Goal: Check status: Check status

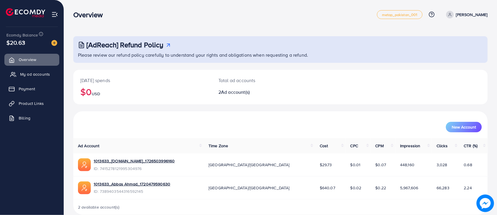
click at [34, 72] on span "My ad accounts" at bounding box center [35, 74] width 30 height 6
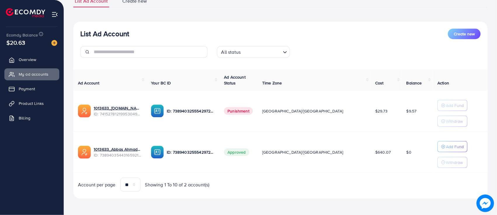
scroll to position [44, 0]
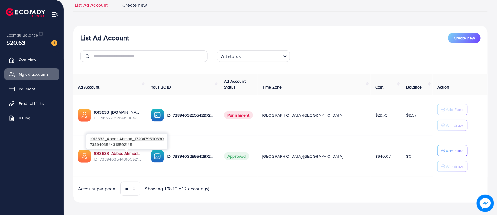
click at [124, 153] on link "1013633_Abbas Ahmad_1720479590630" at bounding box center [118, 153] width 48 height 6
click at [130, 152] on link "1013633_Abbas Ahmad_1720479590630" at bounding box center [118, 153] width 48 height 6
click at [130, 155] on link "1013633_Abbas Ahmad_1720479590630" at bounding box center [118, 153] width 48 height 6
click at [131, 152] on link "1013633_Abbas Ahmad_1720479590630" at bounding box center [118, 153] width 48 height 6
click at [124, 153] on link "1013633_Abbas Ahmad_1720479590630" at bounding box center [118, 153] width 48 height 6
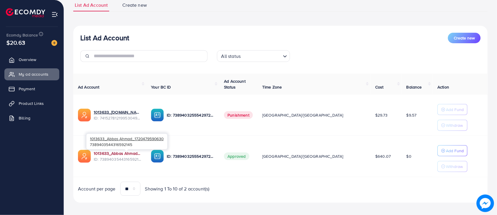
click at [114, 155] on link "1013633_Abbas Ahmad_1720479590630" at bounding box center [118, 153] width 48 height 6
